Goal: Download file/media

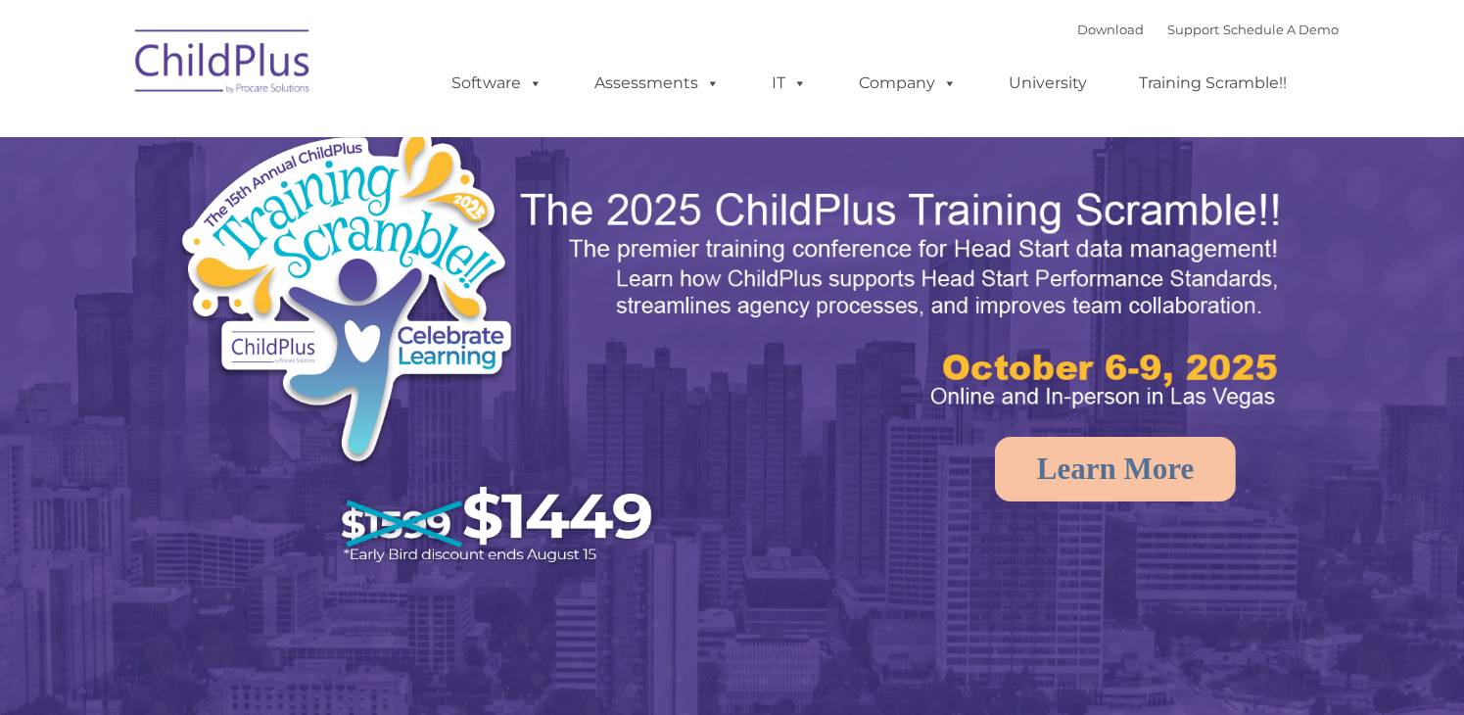
select select "MEDIUM"
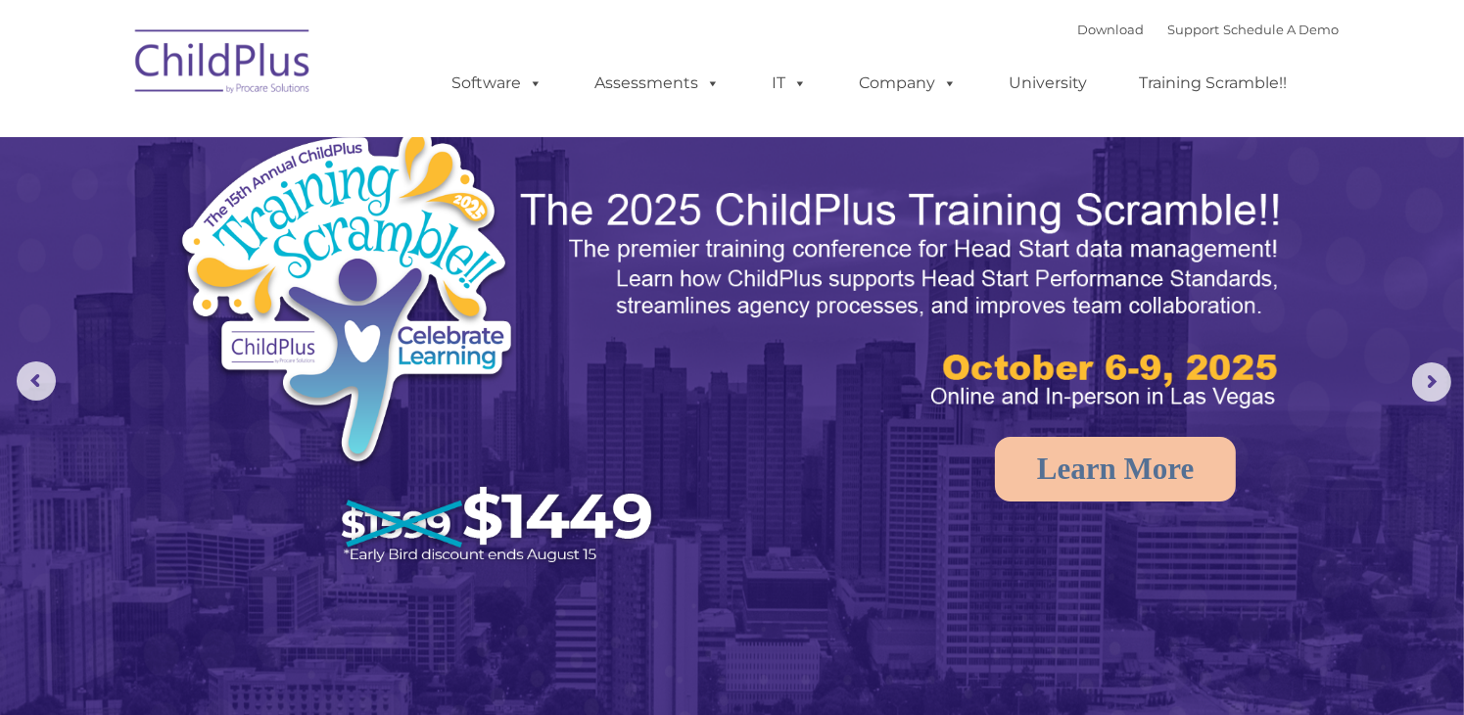
click at [267, 68] on img at bounding box center [223, 65] width 196 height 98
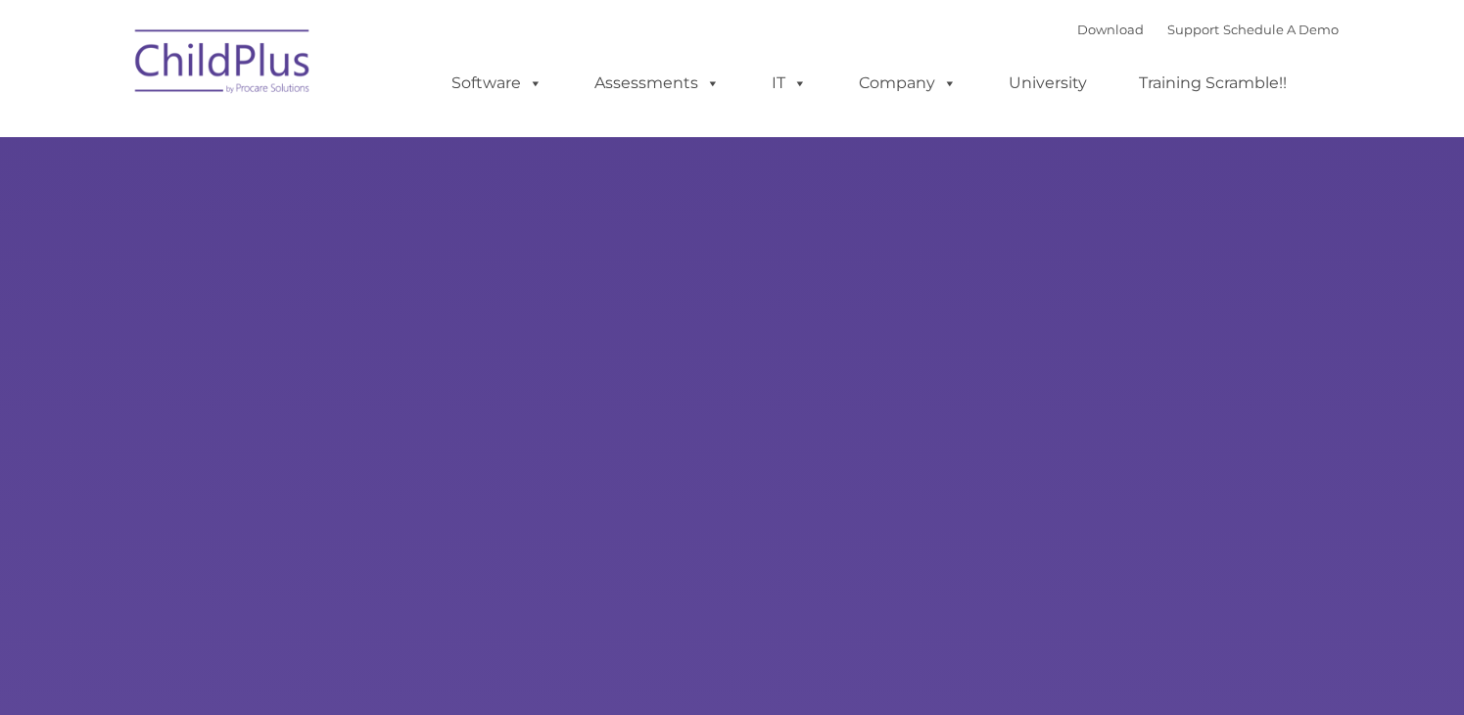
select select "MEDIUM"
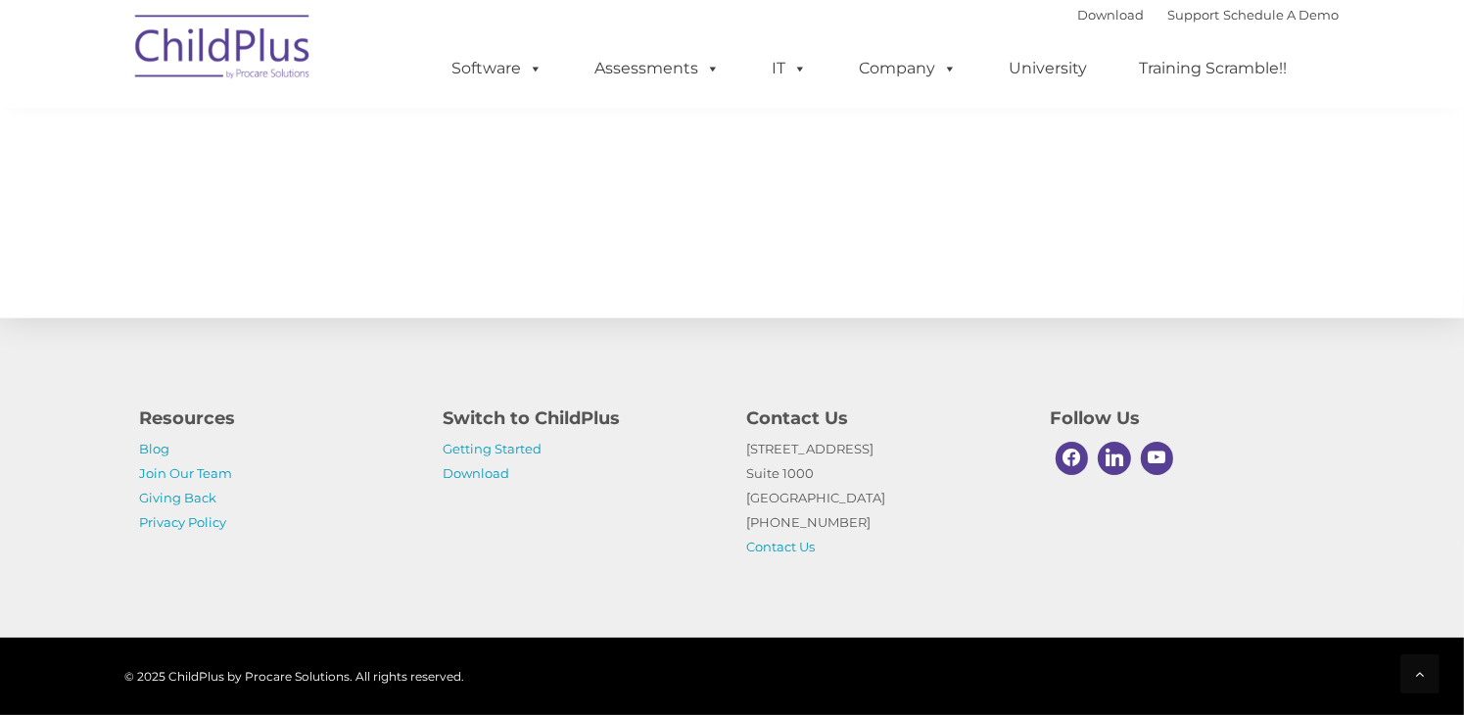
scroll to position [2167, 0]
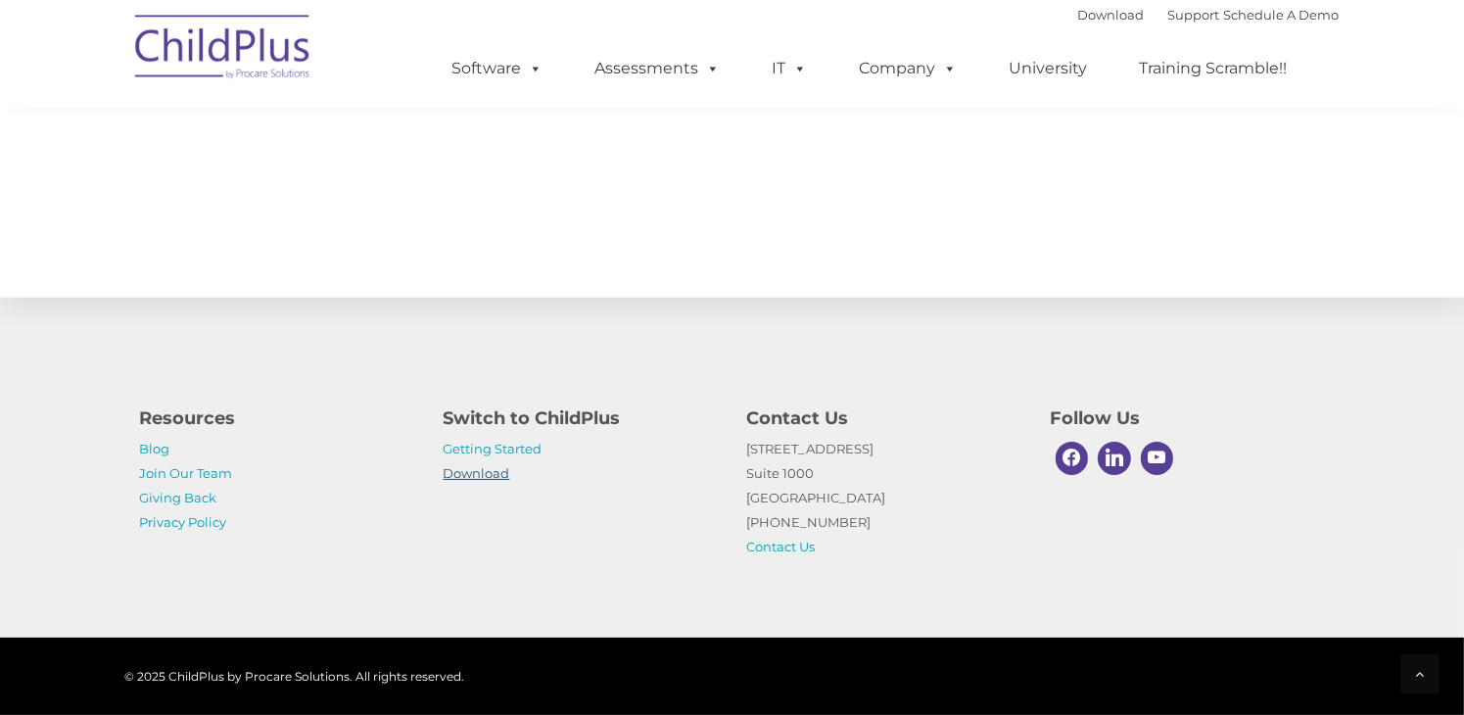
click at [469, 471] on link "Download" at bounding box center [476, 473] width 67 height 16
